Goal: Task Accomplishment & Management: Use online tool/utility

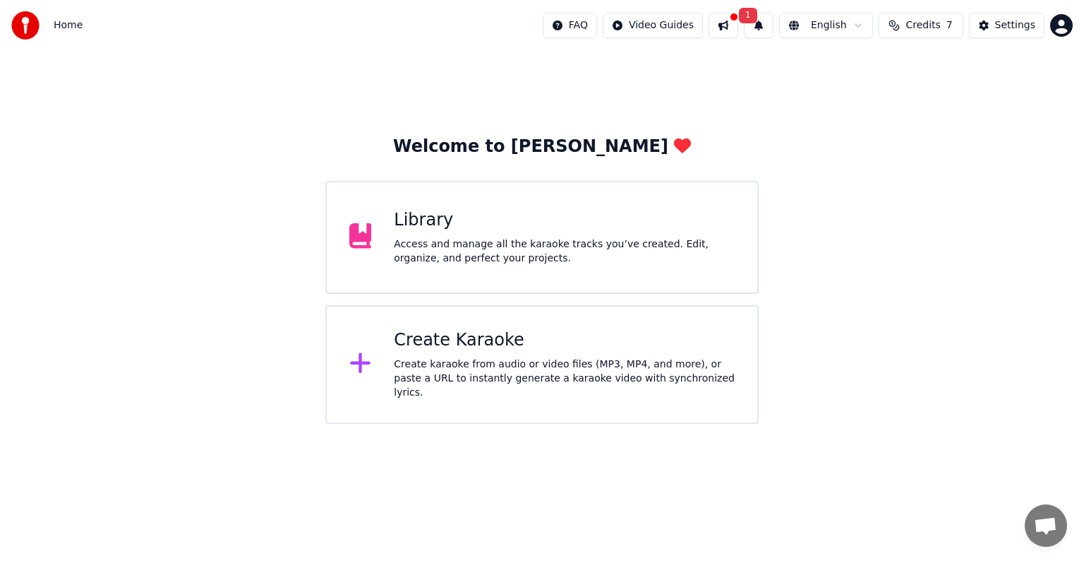
click at [861, 25] on html "Home FAQ Video Guides 1 English Credits 7 Settings Welcome to Youka Library Acc…" at bounding box center [542, 212] width 1084 height 424
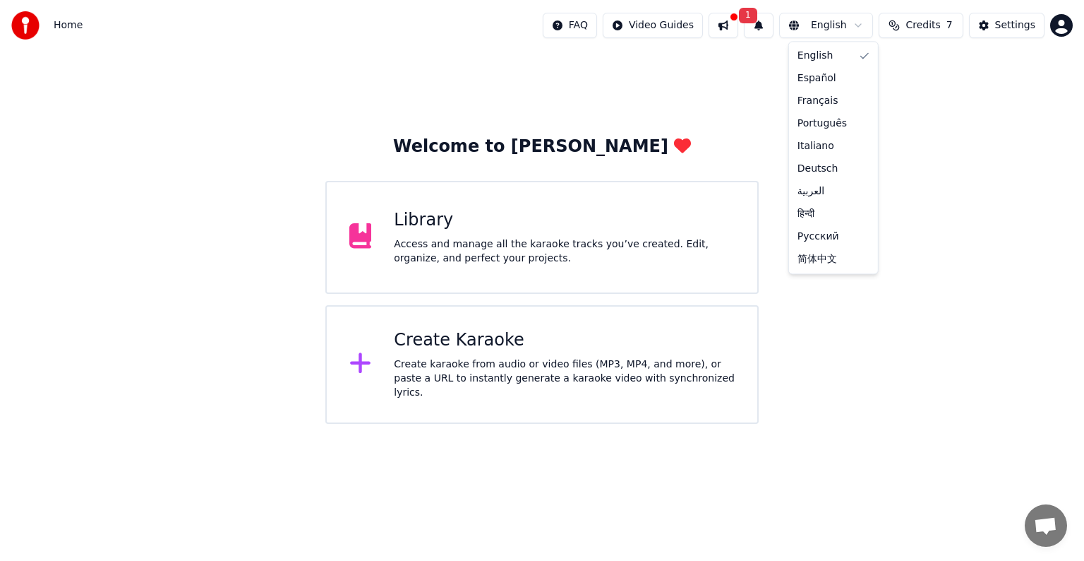
click at [733, 80] on html "Home FAQ Video Guides 1 English Credits 7 Settings Welcome to Youka Library Acc…" at bounding box center [542, 212] width 1084 height 424
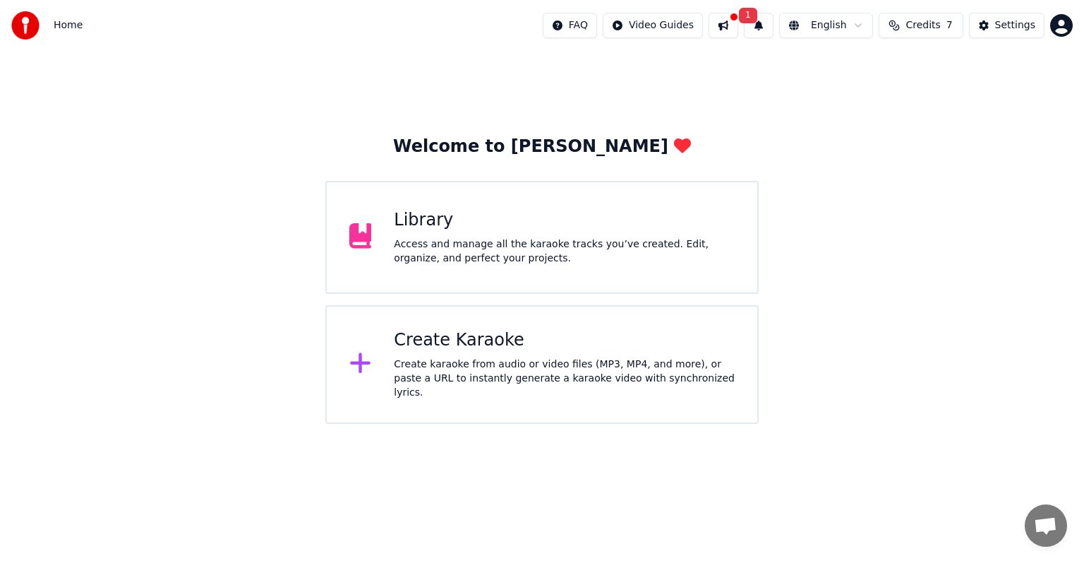
click at [443, 358] on div "Create Karaoke Create karaoke from audio or video files (MP3, MP4, and more), o…" at bounding box center [564, 364] width 341 height 71
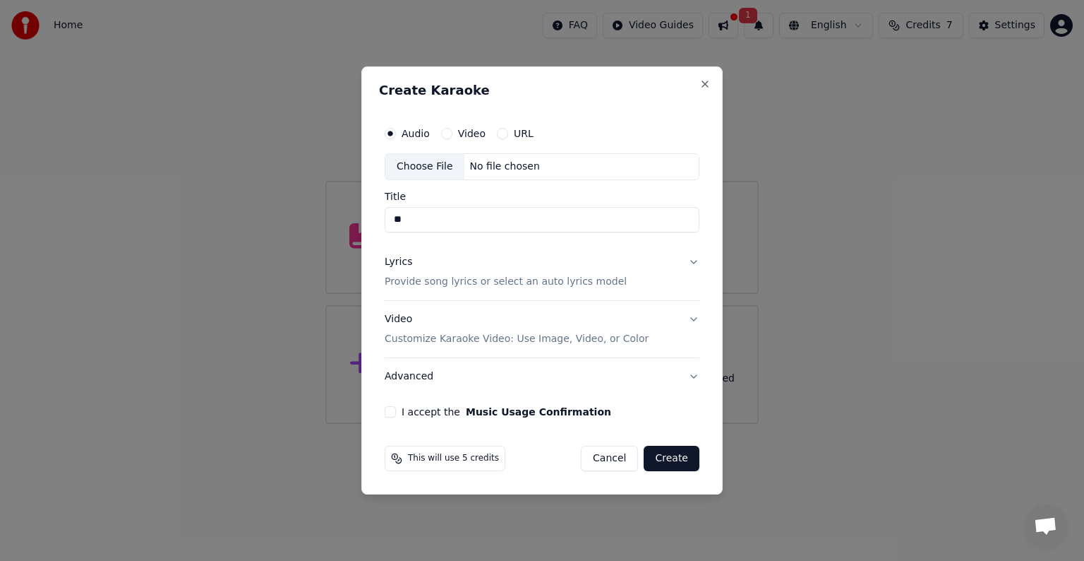
type input "*"
type input "*******"
click at [391, 414] on button "I accept the Music Usage Confirmation" at bounding box center [390, 411] width 11 height 11
click at [493, 167] on div "No file chosen" at bounding box center [505, 167] width 81 height 14
